Goal: Task Accomplishment & Management: Manage account settings

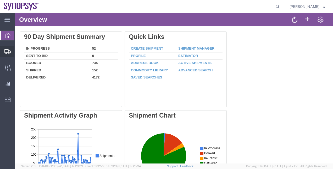
click at [0, 0] on span "Shipment Manager" at bounding box center [0, 0] width 0 height 0
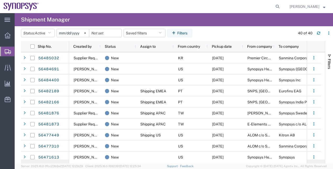
click at [214, 33] on agx-table-filter-chips "Status: Active Active All Approved Booked Canceled Delivered Denied New On Hold…" at bounding box center [156, 35] width 271 height 12
click at [47, 35] on button "Status: Active" at bounding box center [38, 33] width 34 height 8
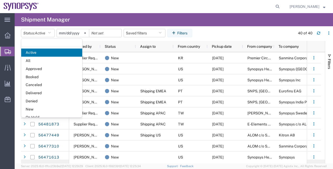
click at [50, 59] on span "All" at bounding box center [51, 61] width 61 height 8
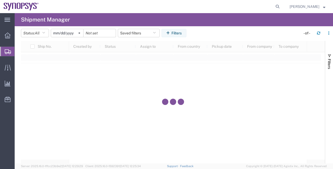
click at [81, 35] on svg-icon at bounding box center [79, 33] width 8 height 8
click at [169, 33] on icon "button" at bounding box center [168, 33] width 5 height 4
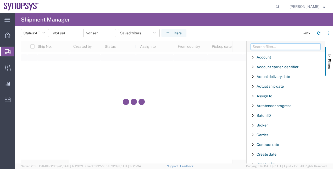
click at [263, 48] on input "Filter Columns Input" at bounding box center [286, 46] width 70 height 6
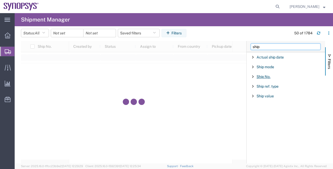
type input "ship"
click at [265, 76] on span "Ship No." at bounding box center [263, 76] width 14 height 4
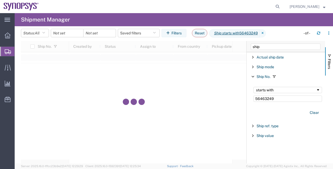
type input "56463249"
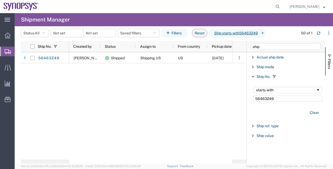
click at [0, 0] on span "Shipment Manager" at bounding box center [0, 0] width 0 height 0
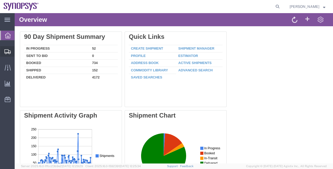
click at [0, 0] on span "Shipment Manager" at bounding box center [0, 0] width 0 height 0
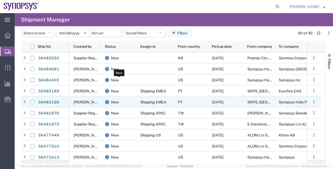
scroll to position [26, 0]
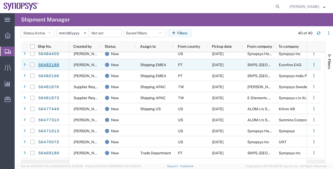
click at [57, 65] on link "56482189" at bounding box center [48, 65] width 21 height 8
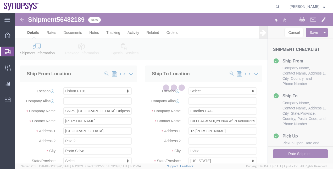
select select "63152"
select select
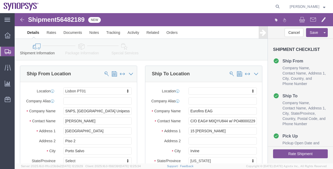
click link "Special Services"
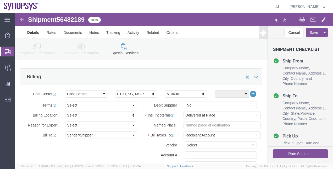
scroll to position [262, 0]
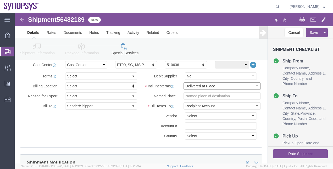
click select "Select Carriage Insurance Paid Carriage Paid To Cost and Freight Cost Insurance…"
select select "DDP"
click select "Select Carriage Insurance Paid Carriage Paid To Cost and Freight Cost Insurance…"
select select "SHIP"
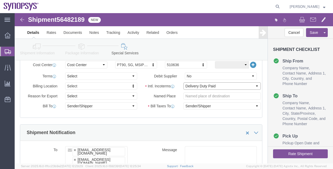
scroll to position [183, 0]
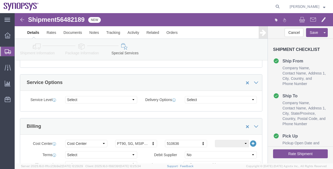
click link "Package Information"
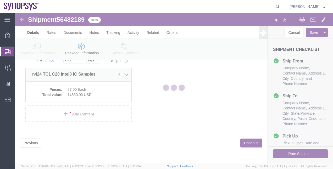
scroll to position [53, 0]
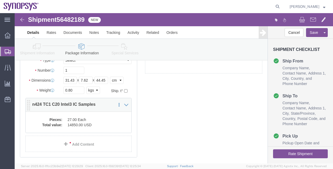
click dd "27.00 Each"
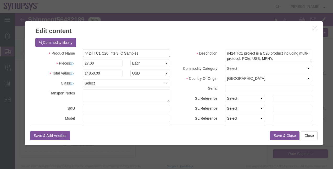
drag, startPoint x: 128, startPoint y: 38, endPoint x: 101, endPoint y: 40, distance: 27.0
click input "n424 TC1 C20 Intel3 IC Samples"
paste input "Integrated Circuit Sample (US HTS: 8542.39.0000)"
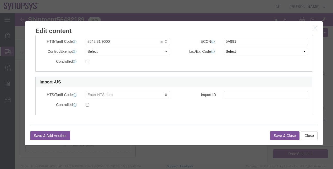
scroll to position [159, 0]
type input "n424 TC1 C20 Intel3Integrated Circuit Sample (US HTS: 8542.39.0000)"
drag, startPoint x: 96, startPoint y: 38, endPoint x: 96, endPoint y: 42, distance: 4.2
click select "Select ATF BIS DEA EPA FDA FTR ITAR OFAC Other (OPA)"
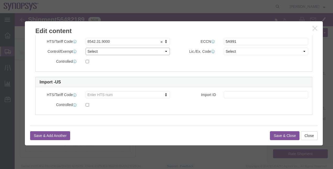
select select "BIS"
click select "Select ATF BIS DEA EPA FDA FTR ITAR OFAC Other (OPA)"
click select "Select AGR-Agricultural APP-Computers APR-Additional Permissive Exports AVS-Air…"
select select "NLR"
click select "Select AGR-Agricultural APP-Computers APR-Additional Permissive Exports AVS-Air…"
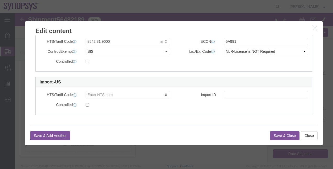
click button "Save & Close"
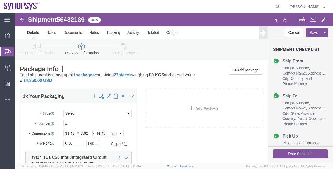
click link "Shipment Information"
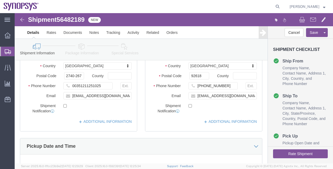
click link "Package Information"
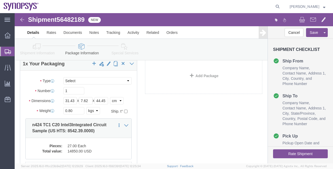
scroll to position [10, 0]
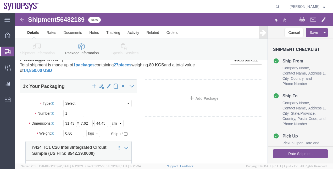
click link "Special Services"
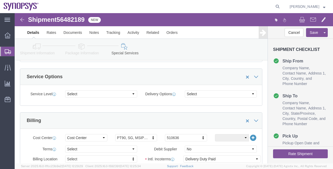
scroll to position [219, 0]
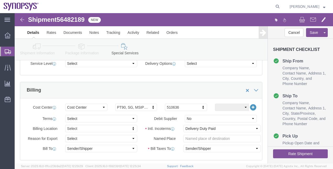
click link "Package Information"
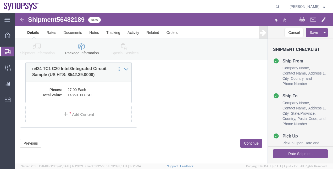
click link "Shipment Information"
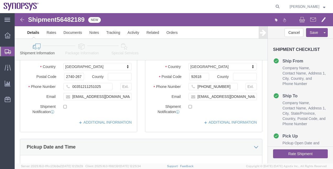
scroll to position [57, 0]
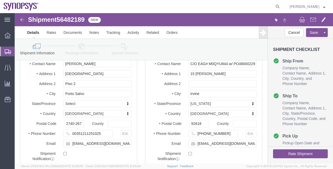
click button "Rate Shipment"
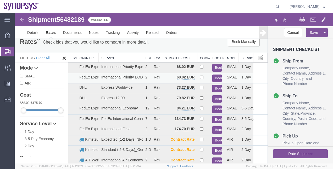
scroll to position [0, 0]
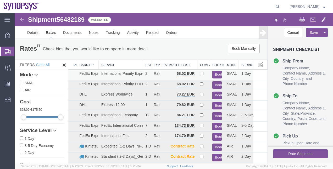
click at [213, 74] on button "Book" at bounding box center [216, 75] width 9 height 8
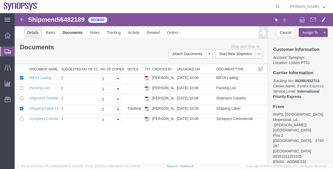
click at [33, 30] on link "Details" at bounding box center [33, 32] width 19 height 13
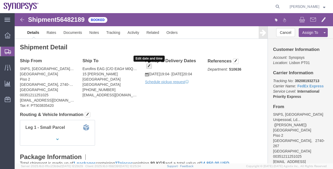
click span "button"
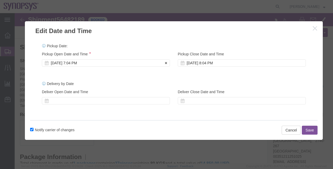
click div "Aug 13 2025 7:04 PM"
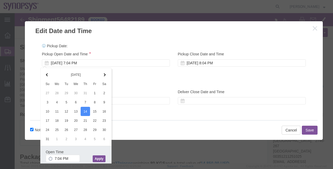
click button "Apply"
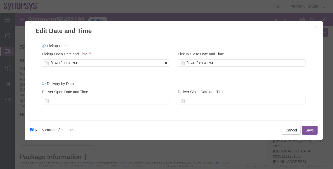
click div "Aug 14 2025 7:04 PM"
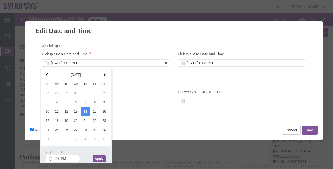
type input "2:30 PM"
click button "Apply"
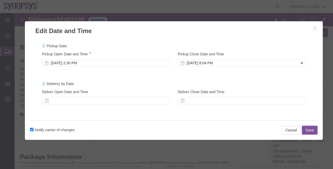
click div "Aug 14 2025 8:04 PM"
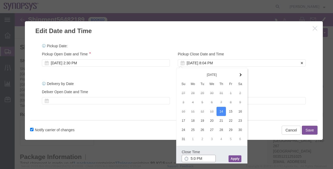
type input "5:00 PM"
click button "Apply"
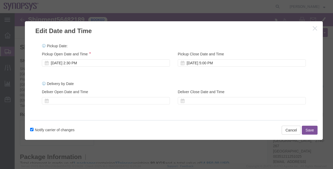
click button "Save"
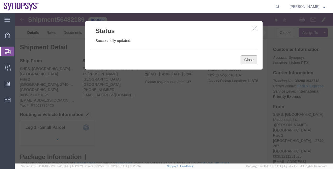
click button "Close"
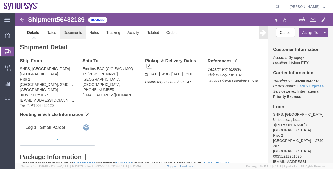
click link "Documents"
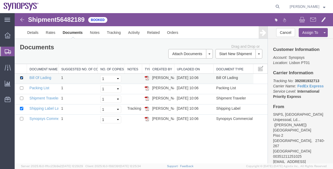
click at [20, 76] on input "checkbox" at bounding box center [21, 77] width 3 height 3
checkbox input "false"
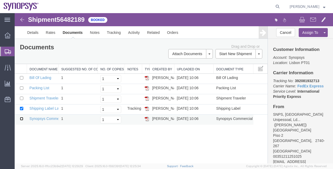
click at [20, 117] on input "checkbox" at bounding box center [21, 118] width 3 height 3
checkbox input "true"
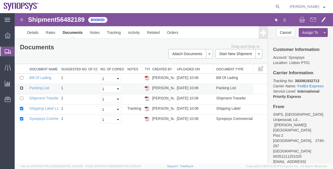
click at [21, 86] on input "checkbox" at bounding box center [21, 87] width 3 height 3
checkbox input "true"
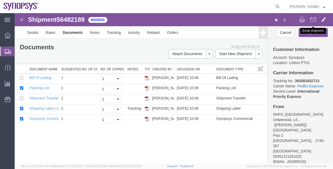
click at [317, 18] on button at bounding box center [312, 20] width 11 height 11
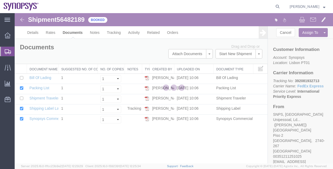
checkbox input "true"
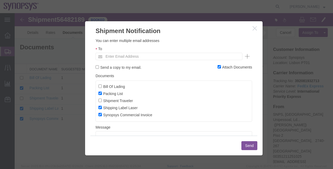
click at [112, 53] on ul "Enter Email Address" at bounding box center [169, 56] width 147 height 7
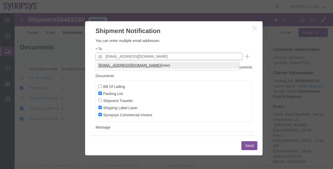
type input "rvarela@synopsys.com"
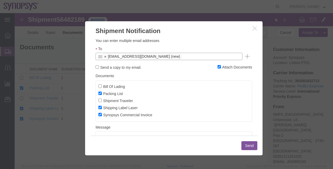
click at [243, 145] on button "Send" at bounding box center [249, 145] width 16 height 9
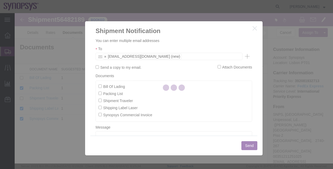
checkbox input "false"
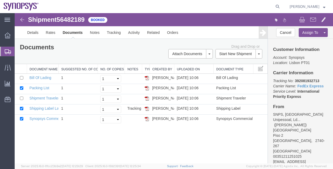
click at [0, 0] on span "Shipment Manager" at bounding box center [0, 0] width 0 height 0
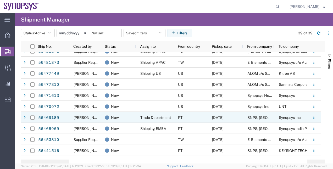
scroll to position [52, 0]
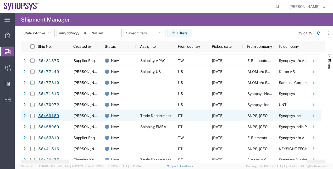
click at [57, 116] on link "56469189" at bounding box center [48, 115] width 21 height 8
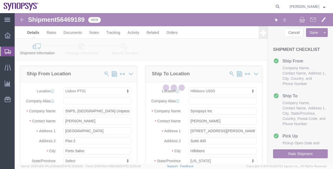
click at [78, 20] on div at bounding box center [174, 88] width 318 height 150
select select "63152"
select select "63190"
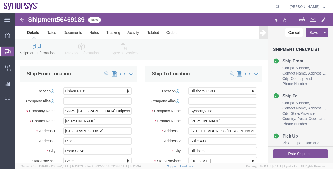
click span "56469189"
copy span "56469189"
click at [0, 0] on span "Shipment Manager" at bounding box center [0, 0] width 0 height 0
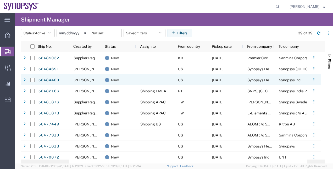
scroll to position [62, 0]
